Goal: Find specific fact: Find specific fact

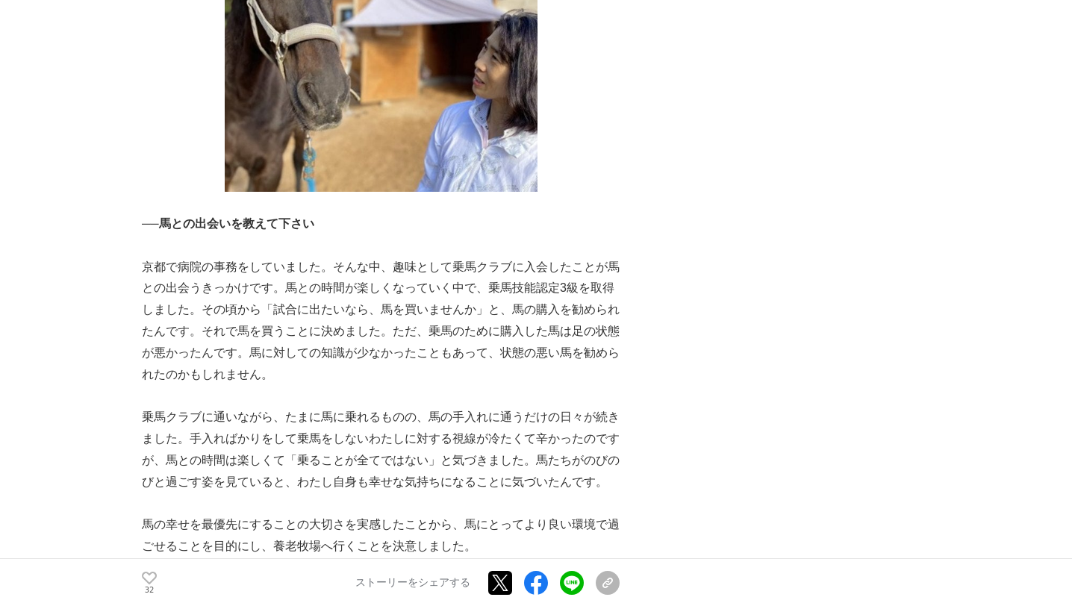
scroll to position [726, 0]
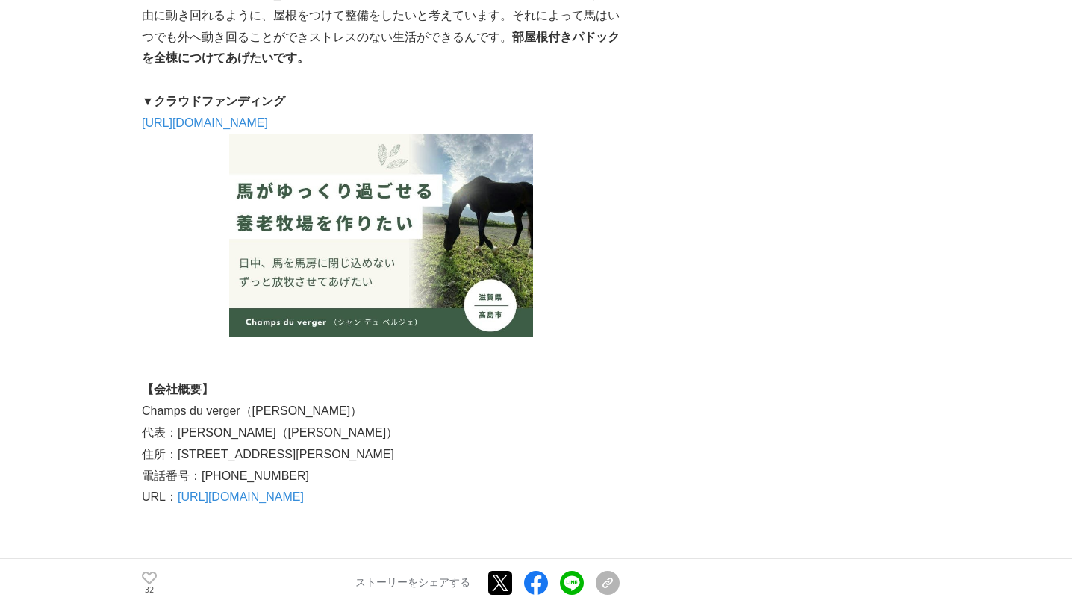
scroll to position [4824, 0]
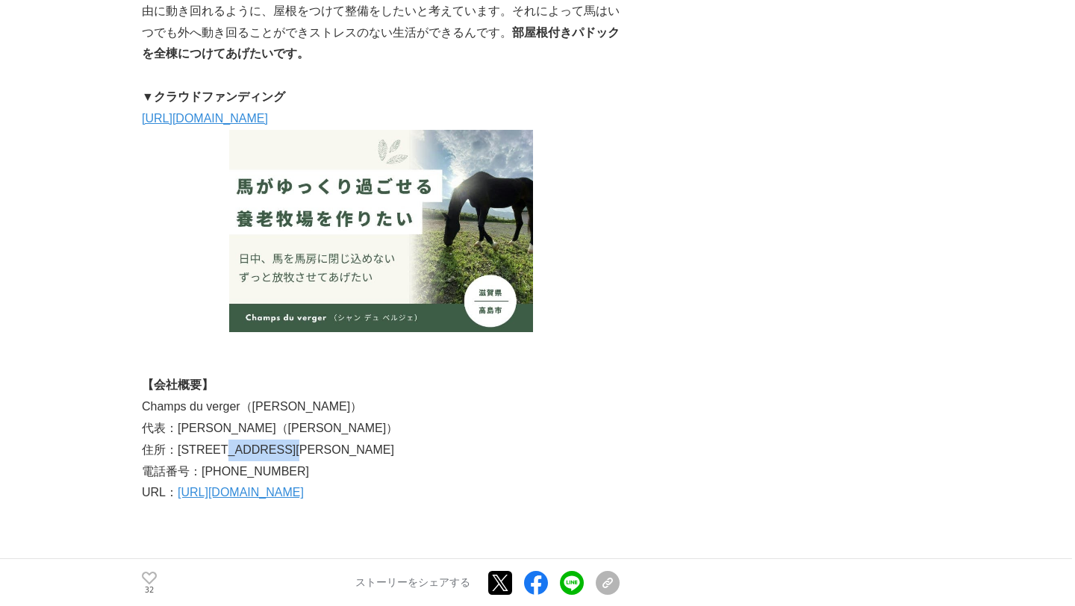
drag, startPoint x: 352, startPoint y: 429, endPoint x: 255, endPoint y: 429, distance: 97.1
click at [255, 440] on p "住所：[STREET_ADDRESS][PERSON_NAME]" at bounding box center [381, 451] width 478 height 22
copy p "[STREET_ADDRESS]"
click at [492, 440] on p "住所：[STREET_ADDRESS][PERSON_NAME]" at bounding box center [381, 451] width 478 height 22
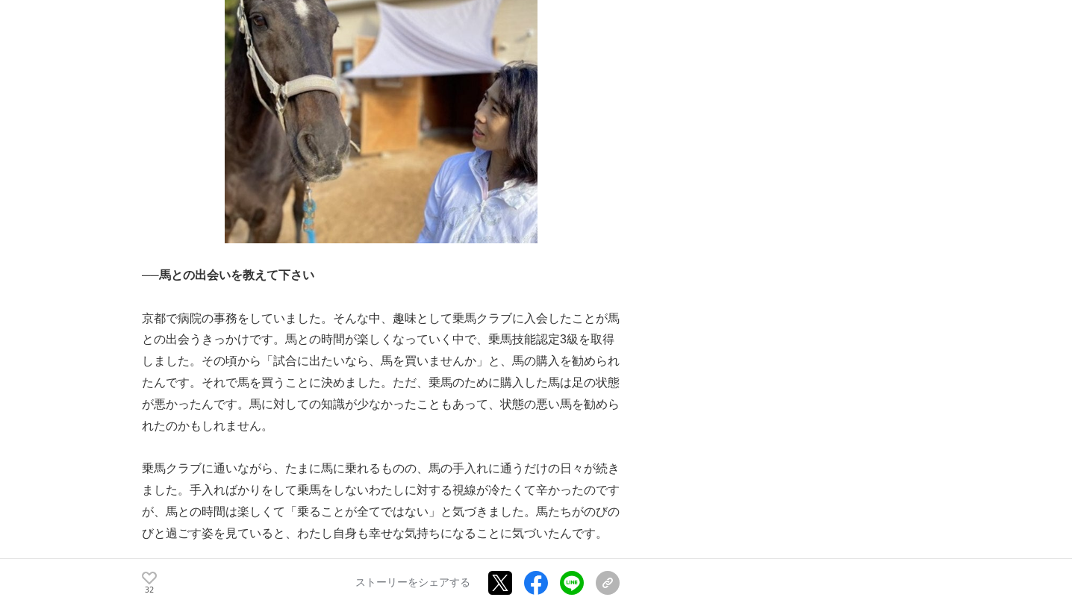
scroll to position [600, 0]
